Goal: Transaction & Acquisition: Purchase product/service

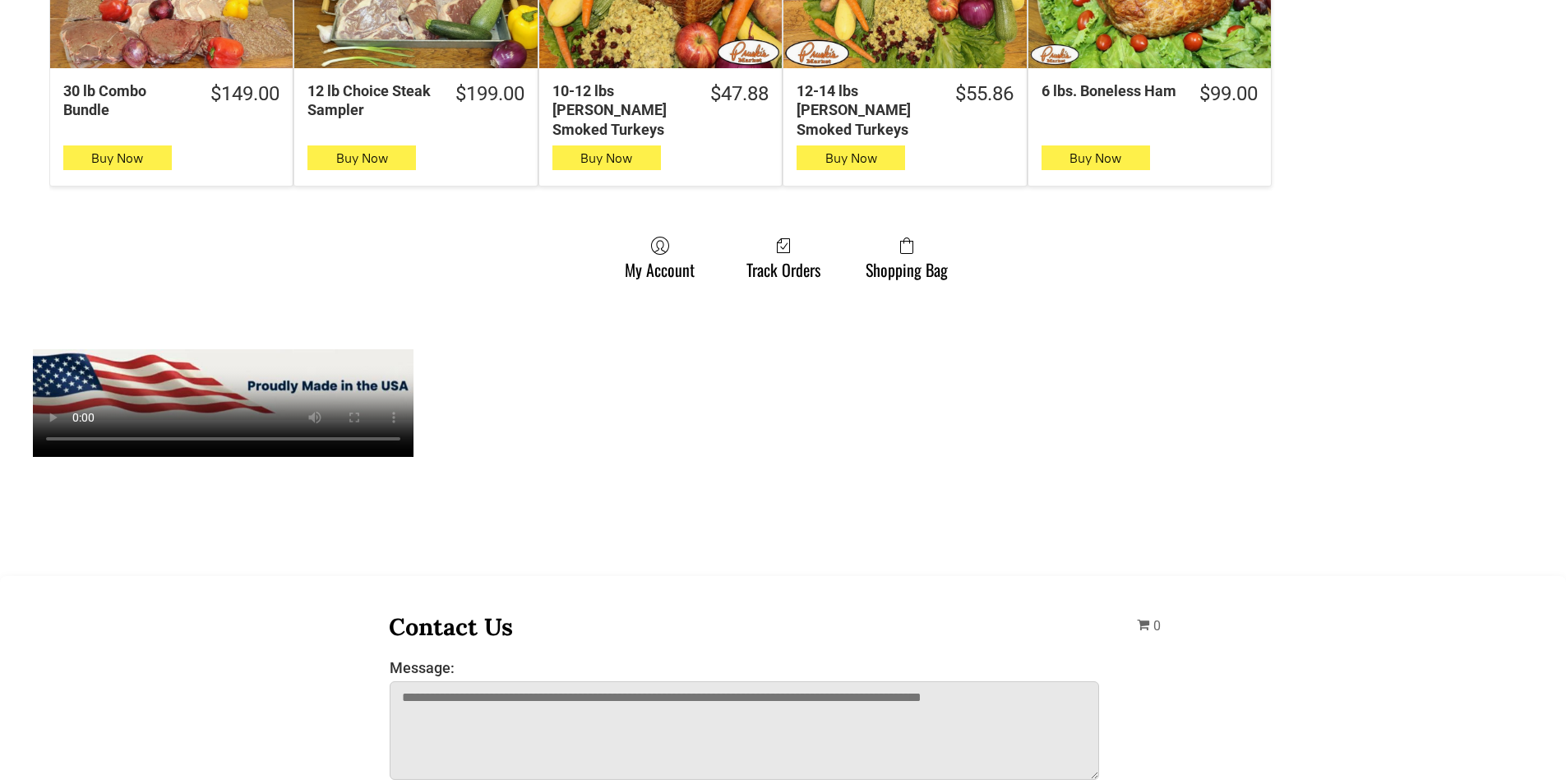
scroll to position [1232, 0]
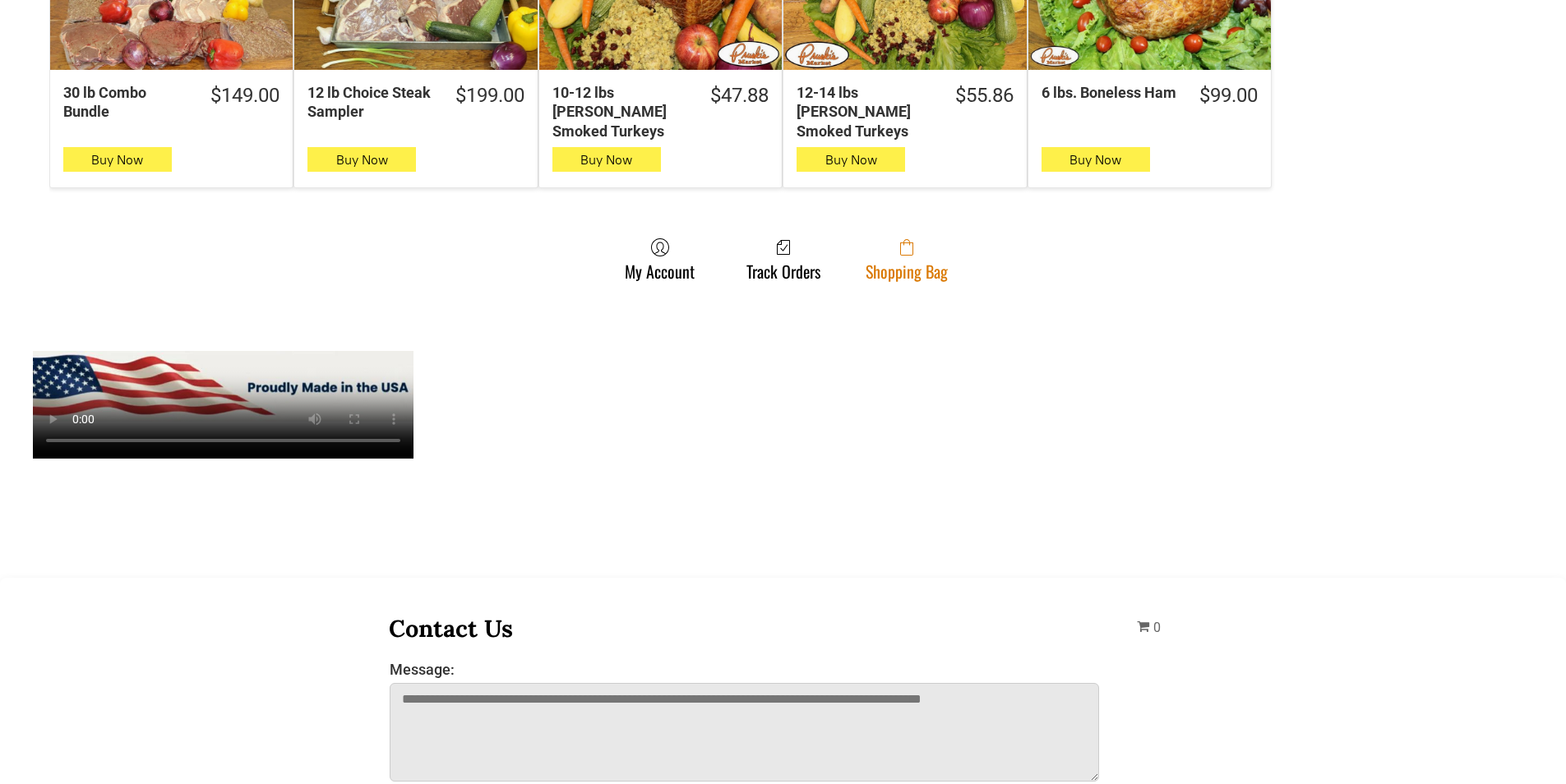
click at [899, 250] on link "Shopping Bag" at bounding box center [907, 259] width 98 height 44
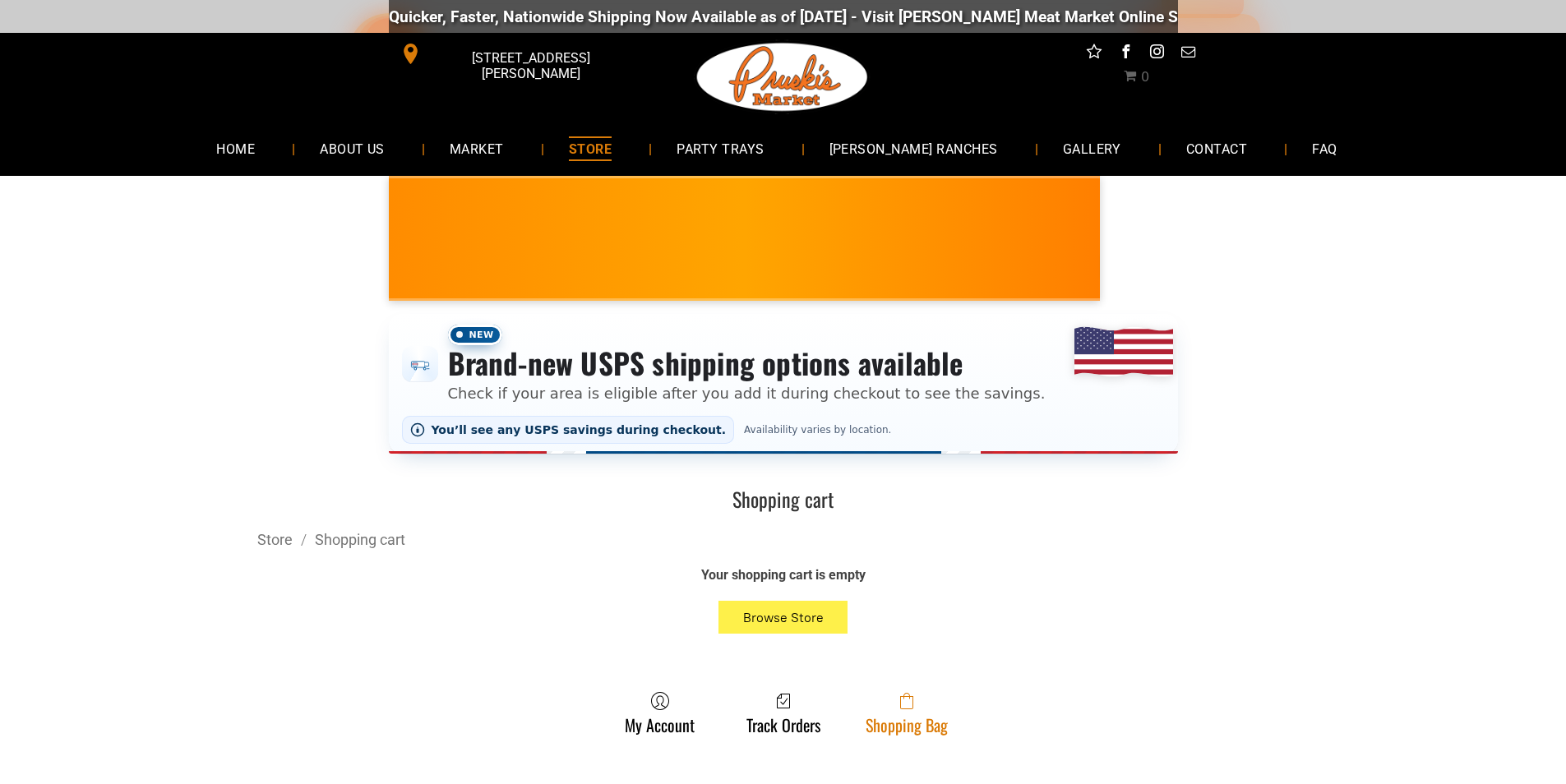
click at [905, 710] on icon at bounding box center [907, 700] width 13 height 16
click at [888, 706] on span at bounding box center [907, 701] width 82 height 20
click at [933, 716] on link "Shopping Bag" at bounding box center [907, 713] width 98 height 44
